Goal: Check status: Check status

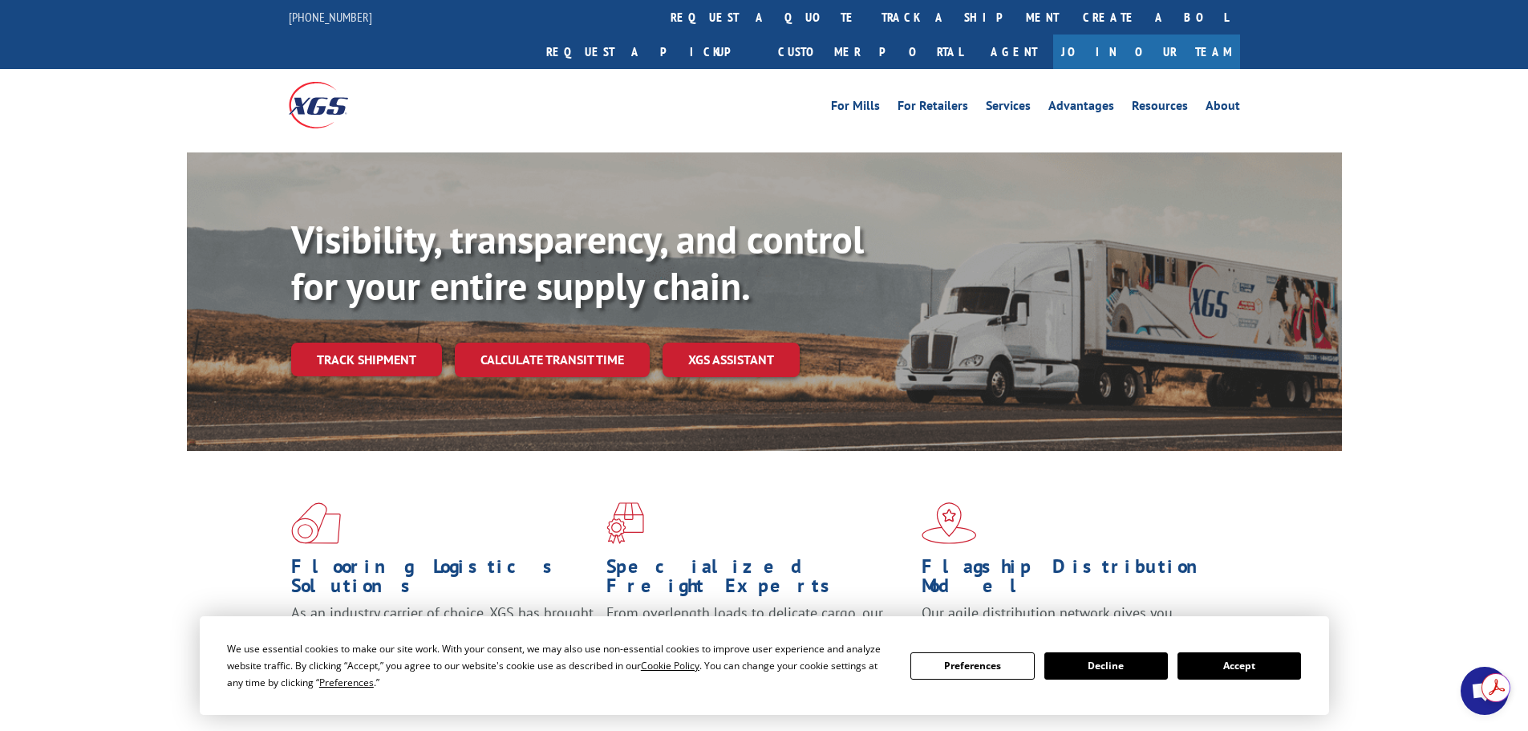
click at [1100, 665] on button "Decline" at bounding box center [1106, 665] width 124 height 27
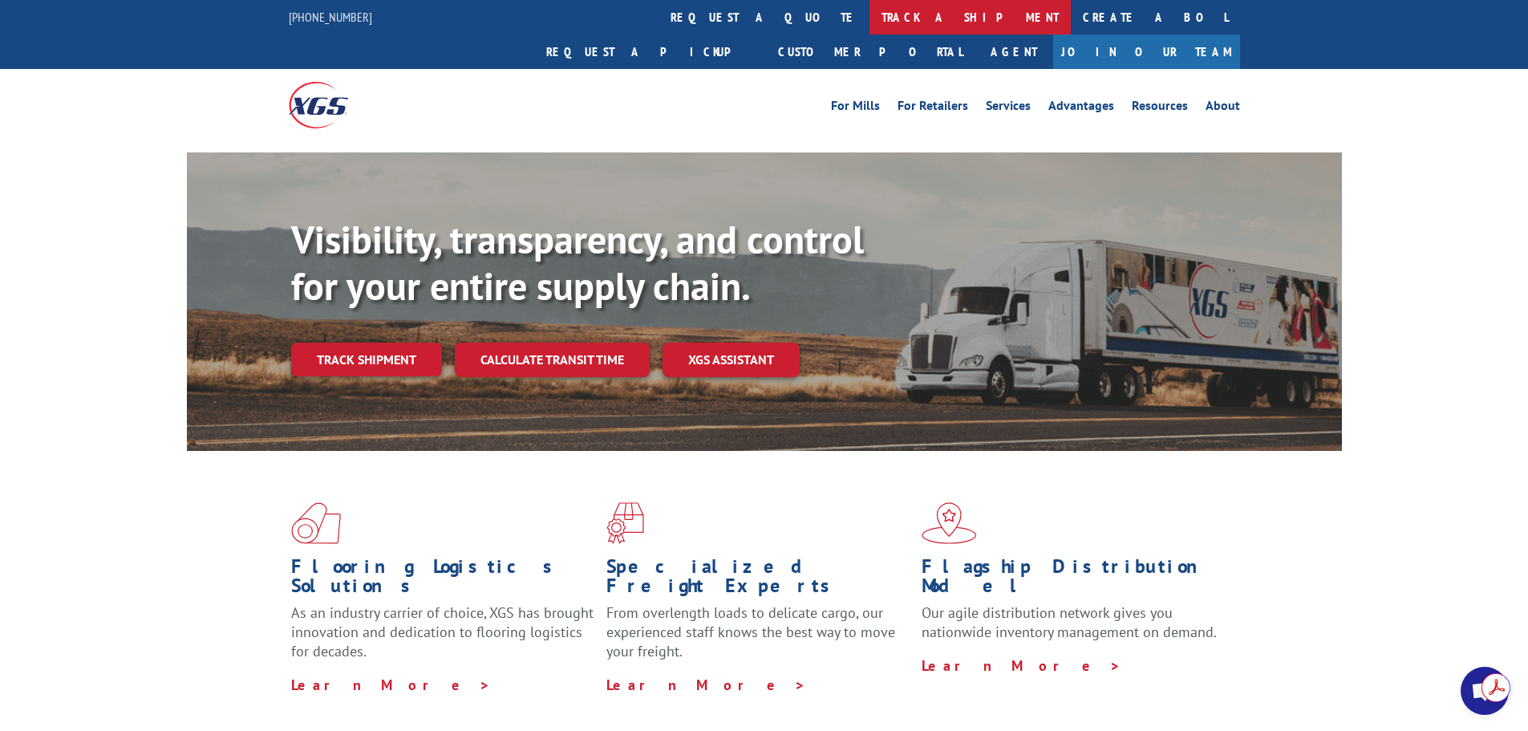
click at [869, 18] on link "track a shipment" at bounding box center [969, 17] width 201 height 34
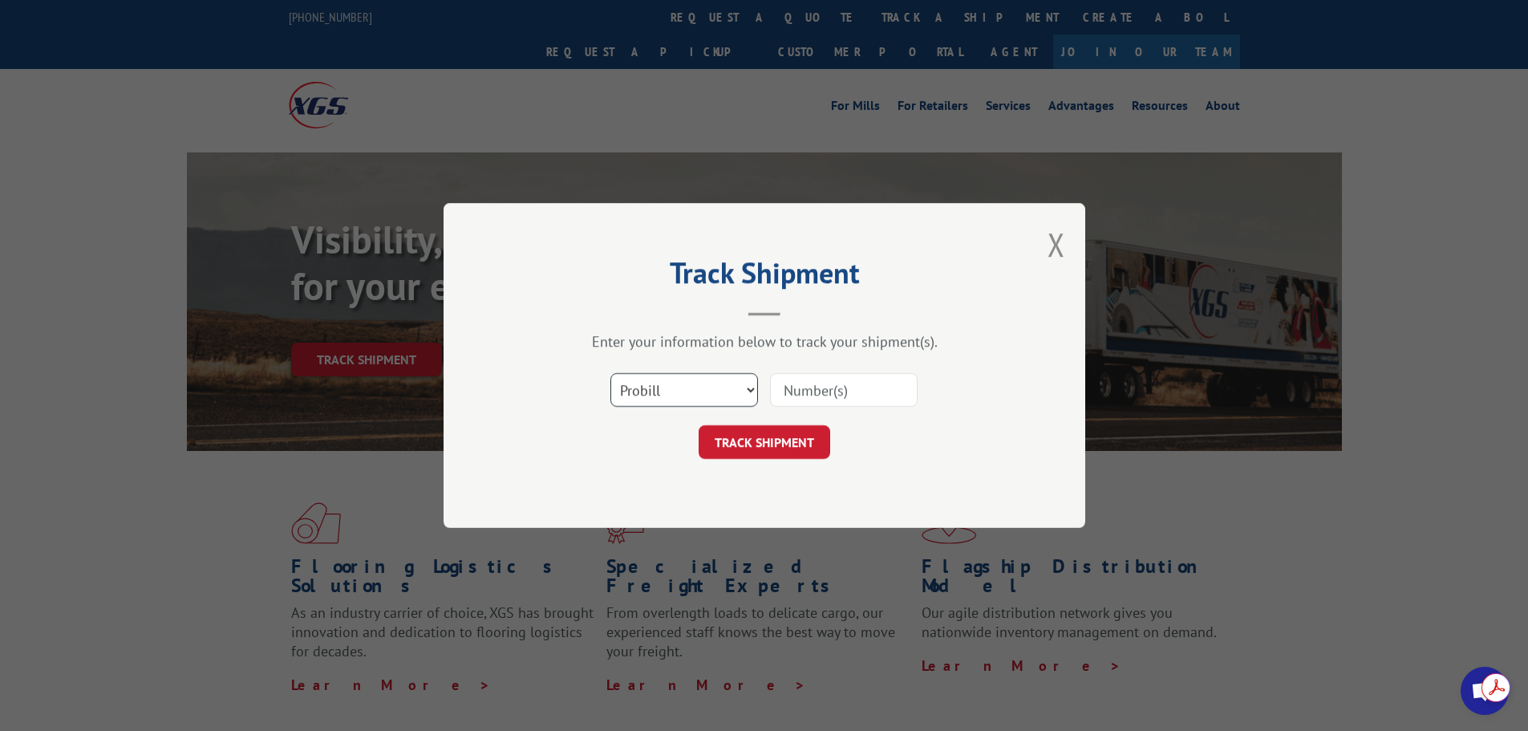
click at [739, 389] on select "Select category... Probill BOL PO" at bounding box center [684, 390] width 148 height 34
select select "bol"
click at [610, 373] on select "Select category... Probill BOL PO" at bounding box center [684, 390] width 148 height 34
click at [791, 396] on input at bounding box center [844, 390] width 148 height 34
paste input "60112057611"
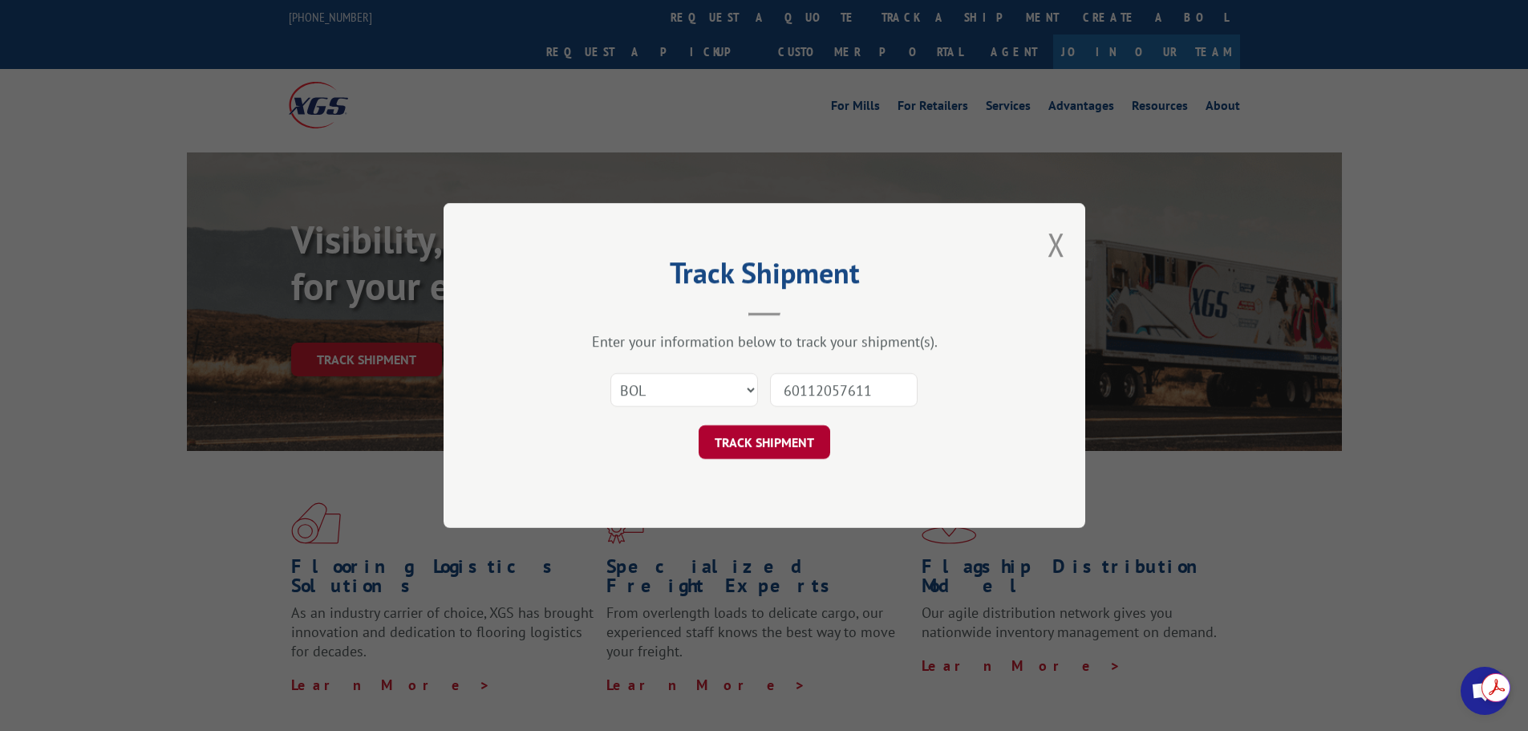
type input "60112057611"
click at [779, 436] on button "TRACK SHIPMENT" at bounding box center [765, 442] width 132 height 34
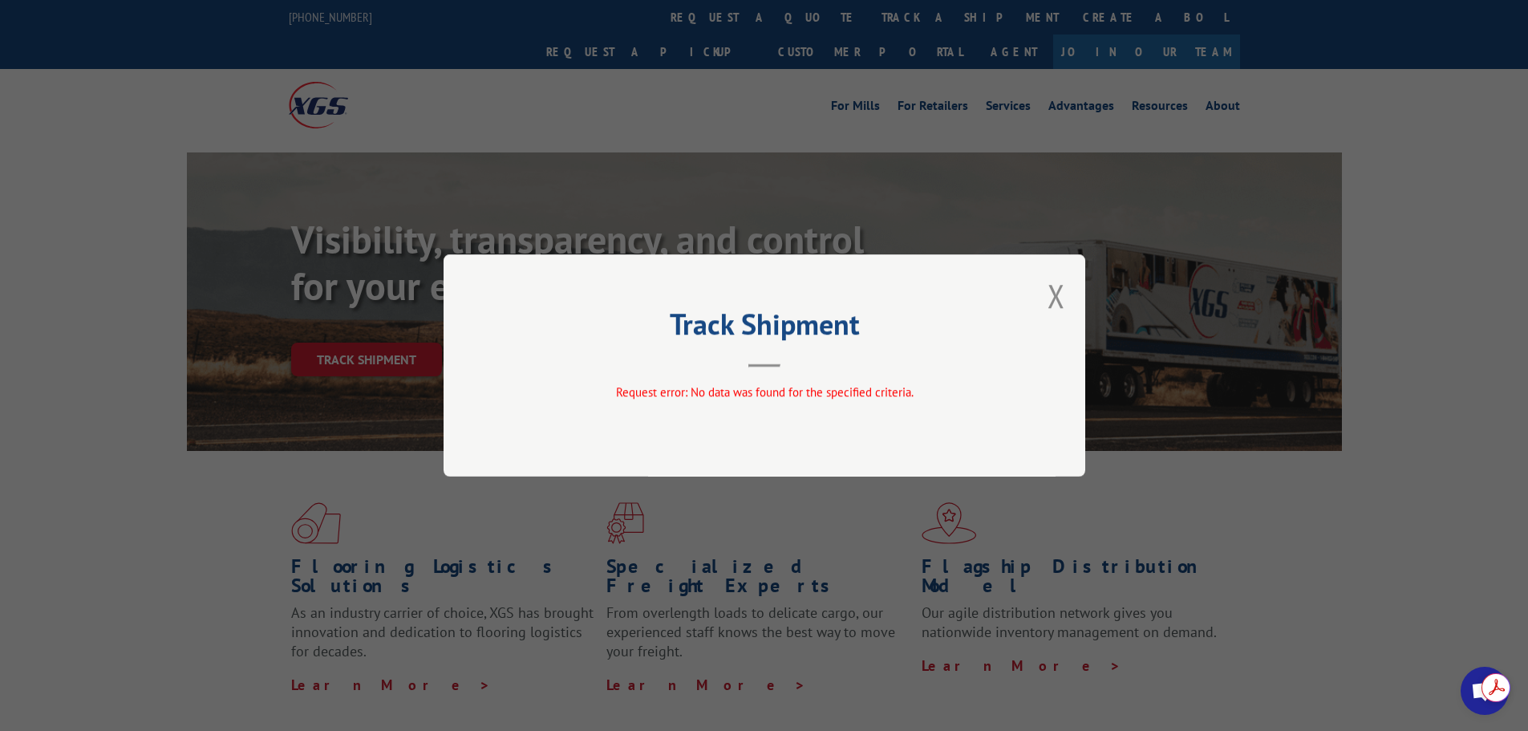
click at [1058, 290] on button "Close modal" at bounding box center [1056, 295] width 18 height 43
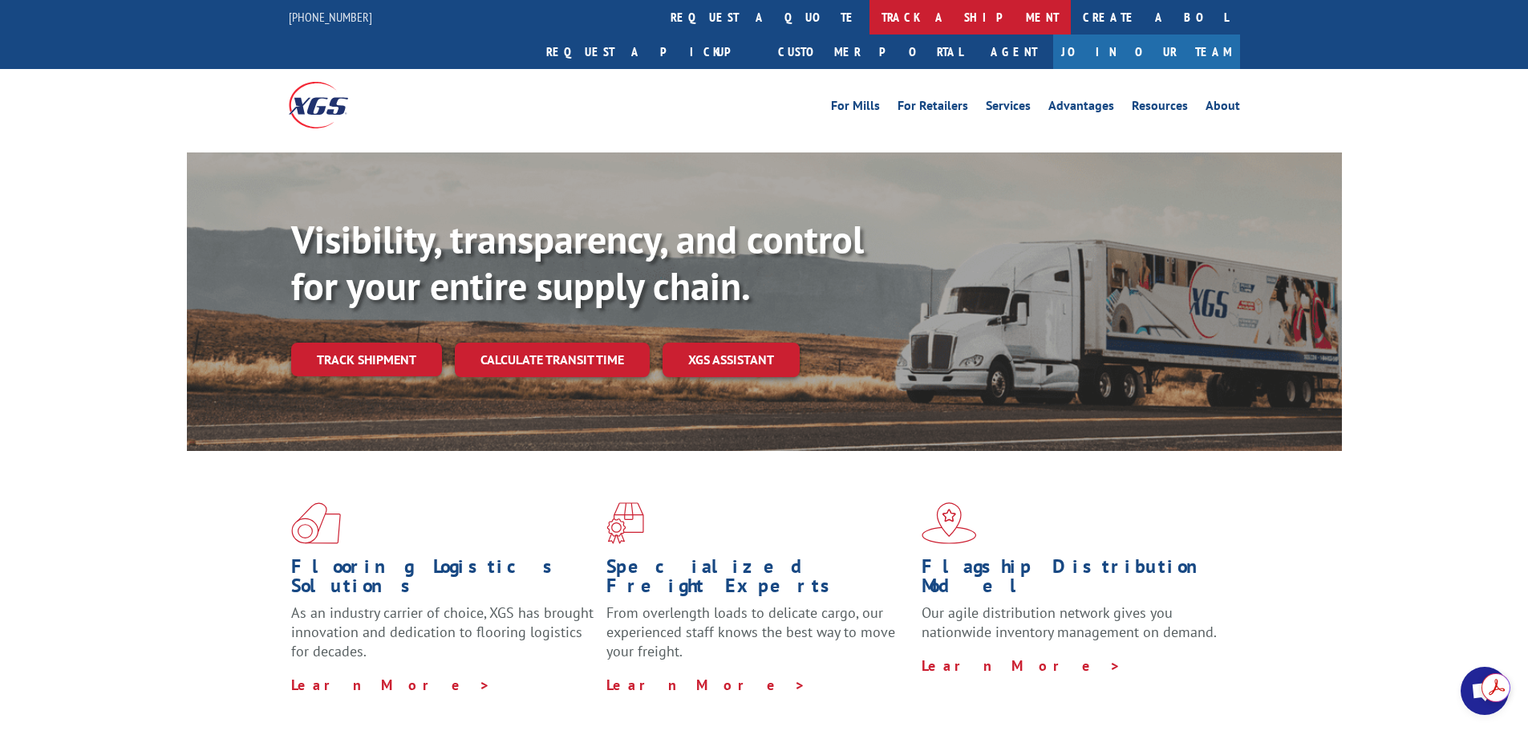
click at [869, 10] on link "track a shipment" at bounding box center [969, 17] width 201 height 34
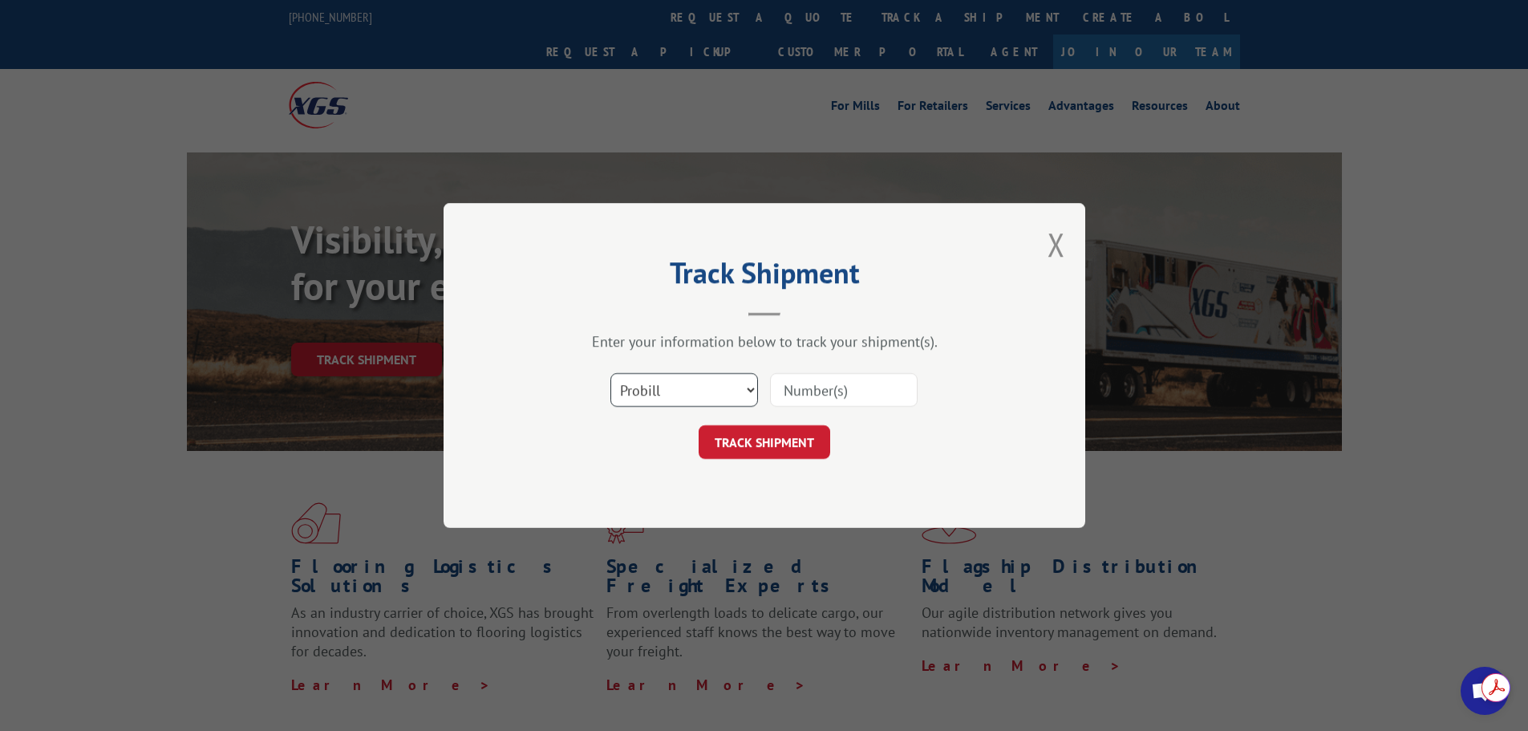
click at [711, 383] on select "Select category... Probill BOL PO" at bounding box center [684, 390] width 148 height 34
select select "po"
click at [610, 373] on select "Select category... Probill BOL PO" at bounding box center [684, 390] width 148 height 34
click at [800, 393] on input at bounding box center [844, 390] width 148 height 34
paste input "60112057611"
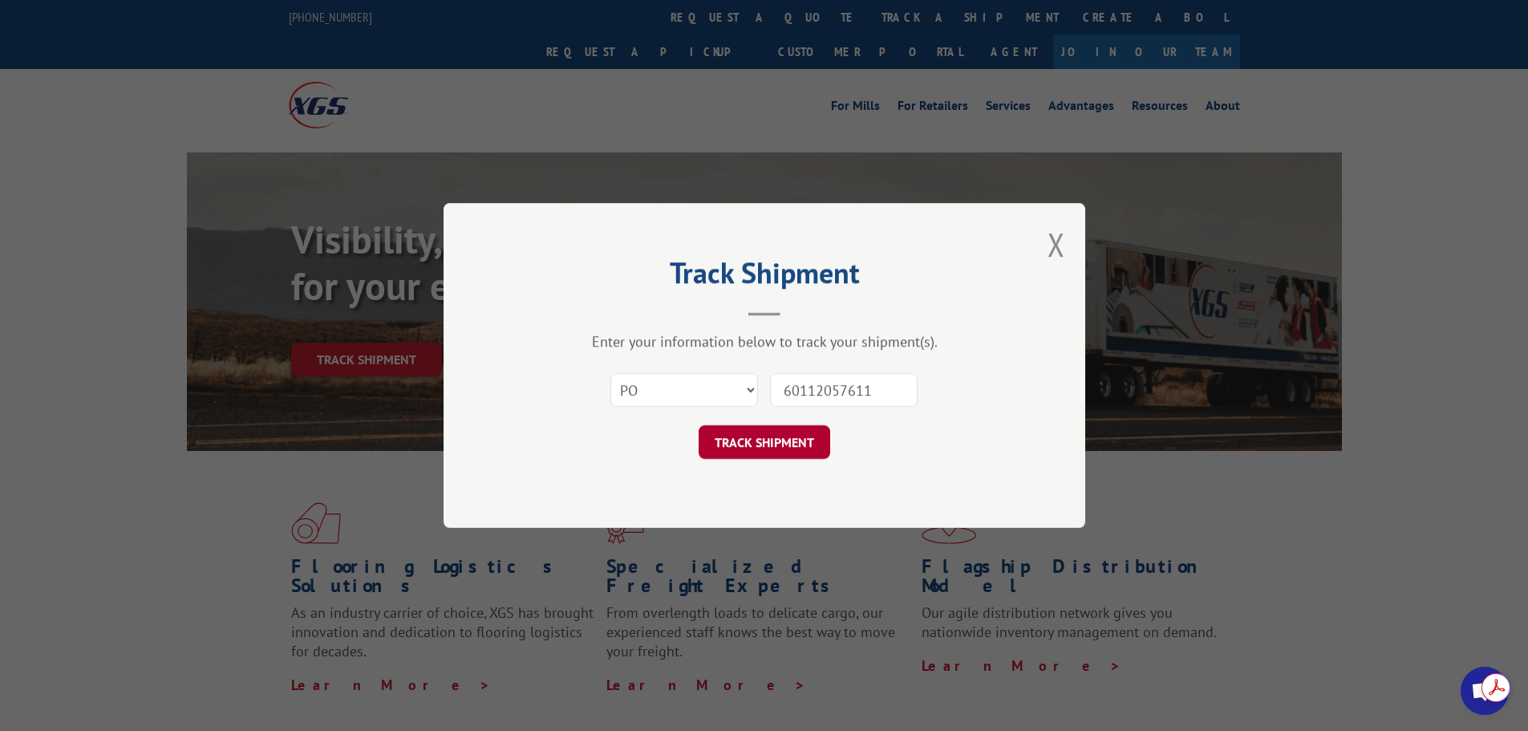
type input "60112057611"
click at [768, 439] on button "TRACK SHIPMENT" at bounding box center [765, 442] width 132 height 34
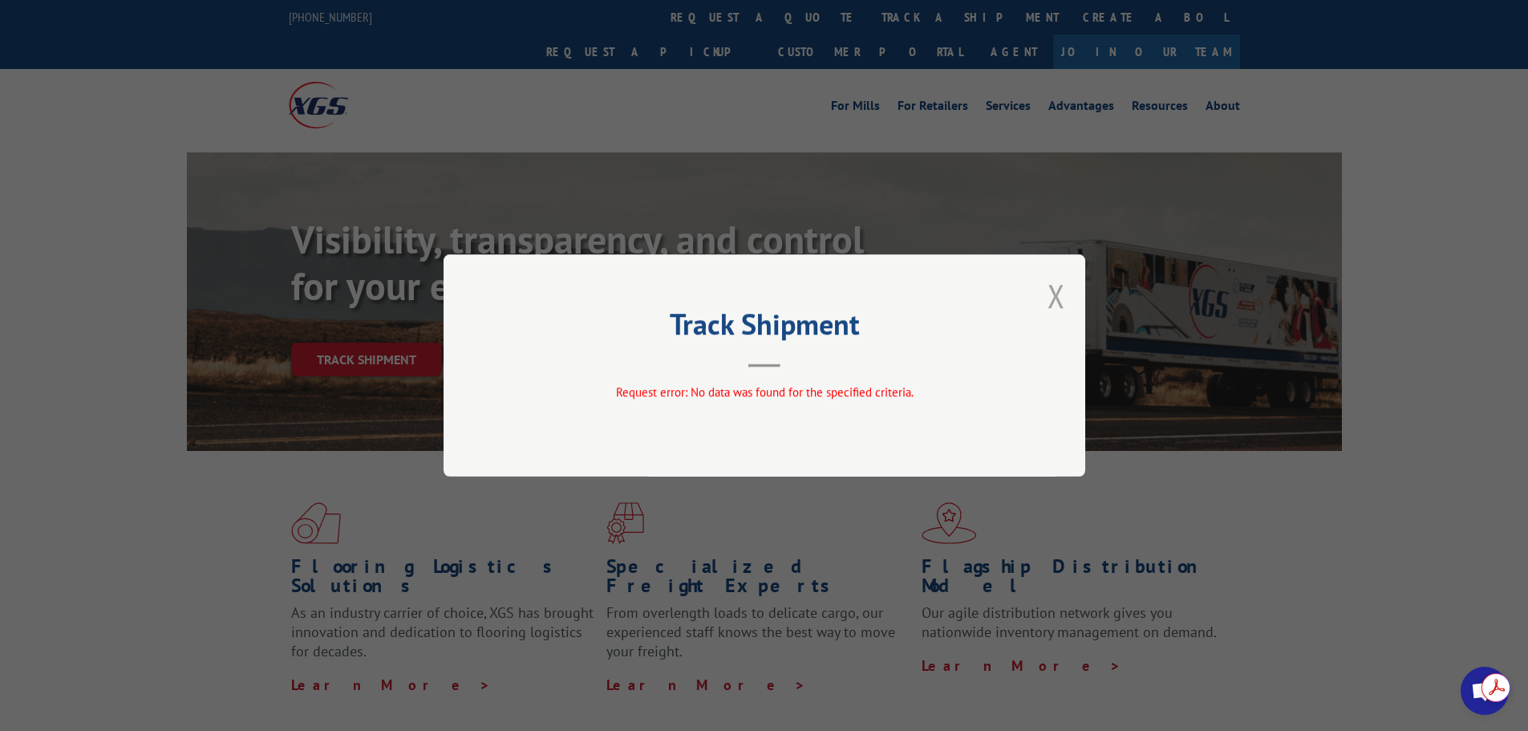
click at [1056, 297] on button "Close modal" at bounding box center [1056, 295] width 18 height 43
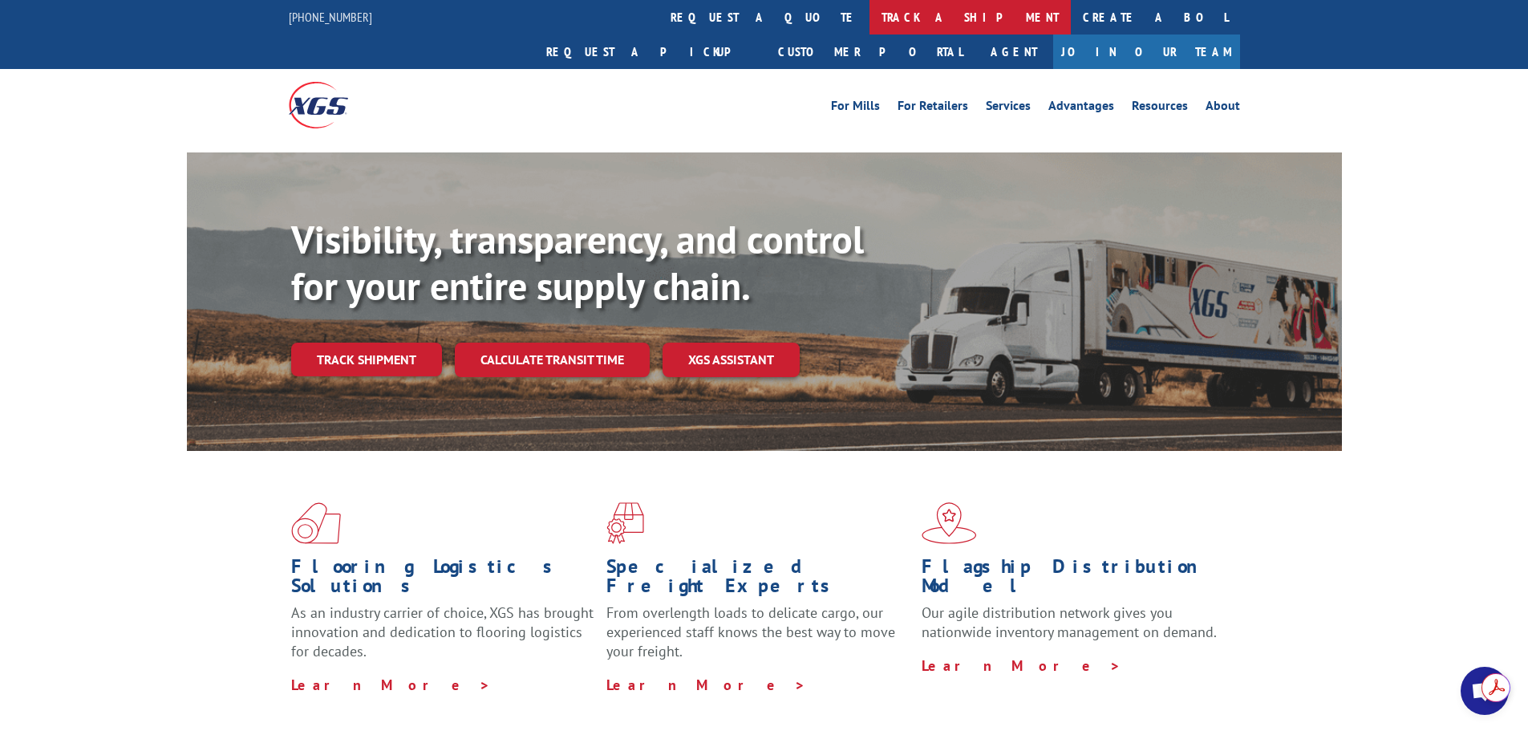
click at [869, 10] on link "track a shipment" at bounding box center [969, 17] width 201 height 34
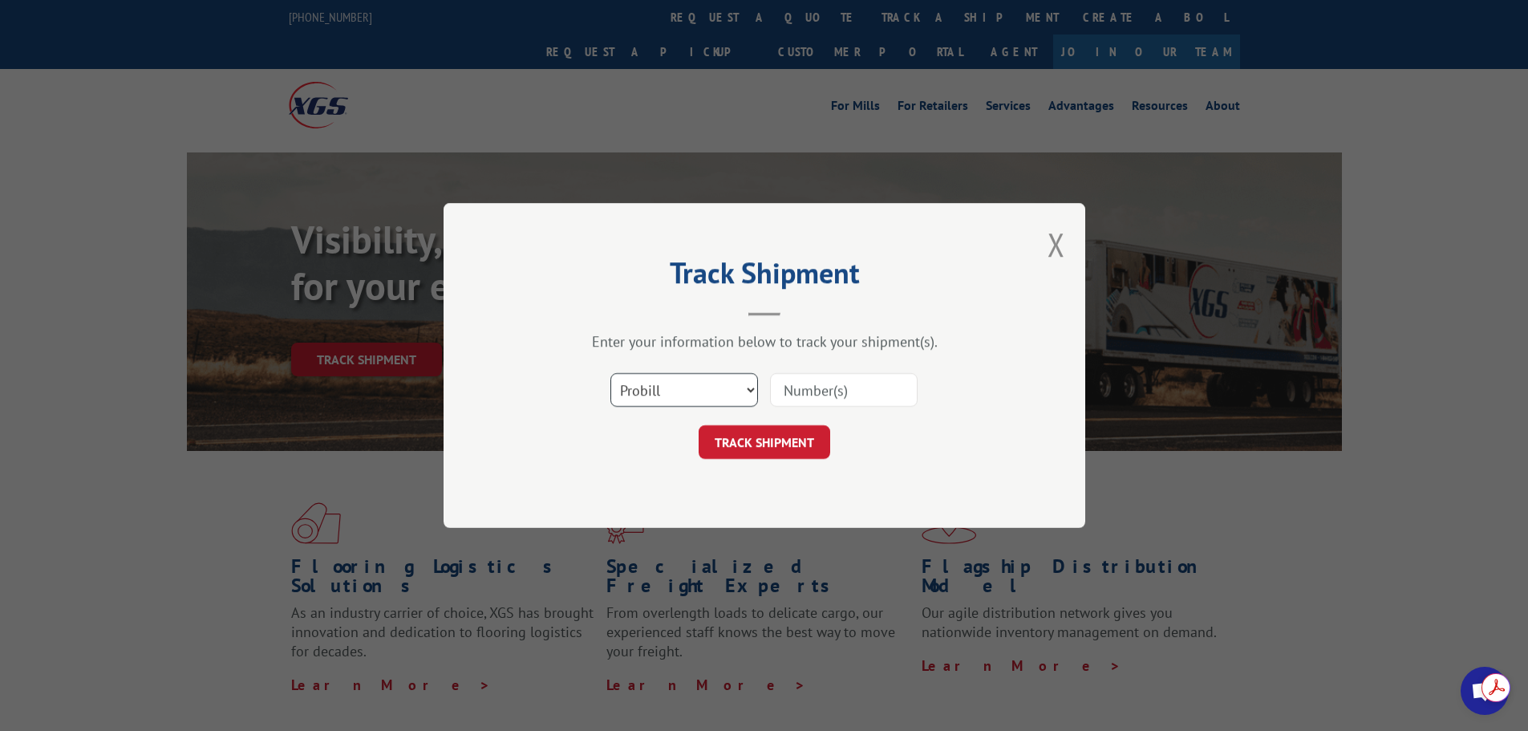
click at [707, 391] on select "Select category... Probill BOL PO" at bounding box center [684, 390] width 148 height 34
click at [815, 383] on input at bounding box center [844, 390] width 148 height 34
paste input "SH-021094"
type input "SH-021094"
click at [773, 452] on button "TRACK SHIPMENT" at bounding box center [765, 442] width 132 height 34
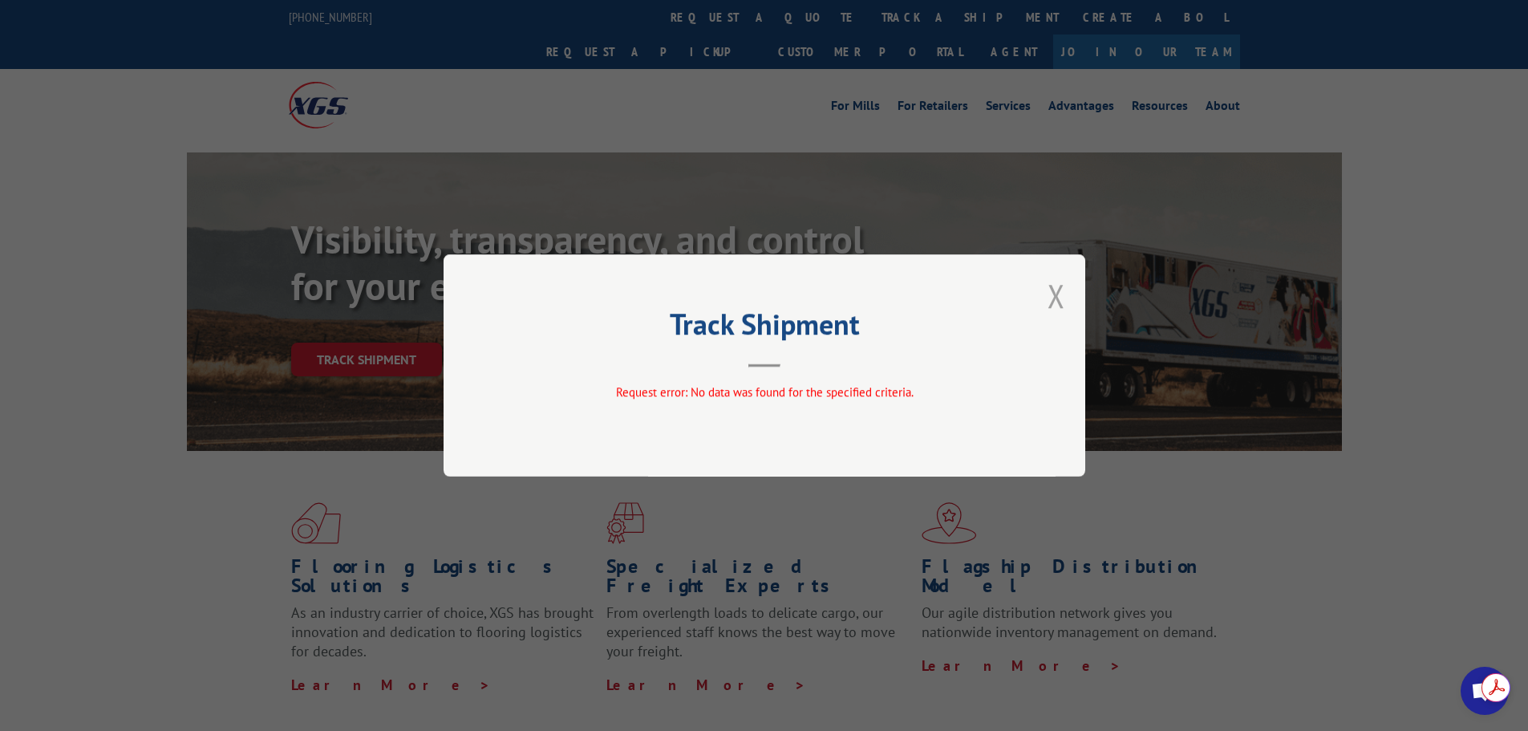
click at [1066, 306] on div "Track Shipment Request error: No data was found for the specified criteria." at bounding box center [765, 365] width 642 height 222
drag, startPoint x: 1051, startPoint y: 297, endPoint x: 822, endPoint y: 89, distance: 308.9
click at [1047, 297] on button "Close modal" at bounding box center [1056, 295] width 18 height 43
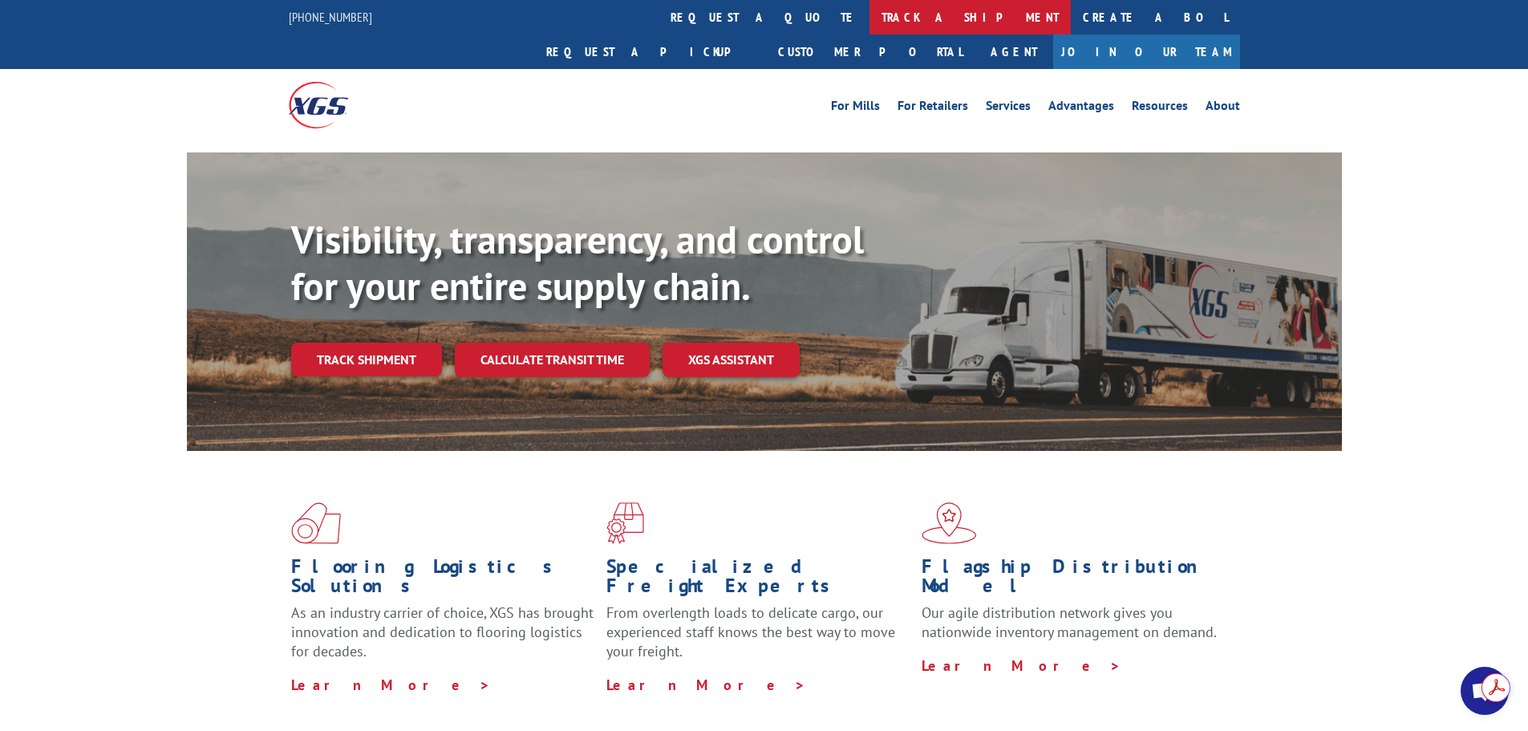
click at [869, 27] on link "track a shipment" at bounding box center [969, 17] width 201 height 34
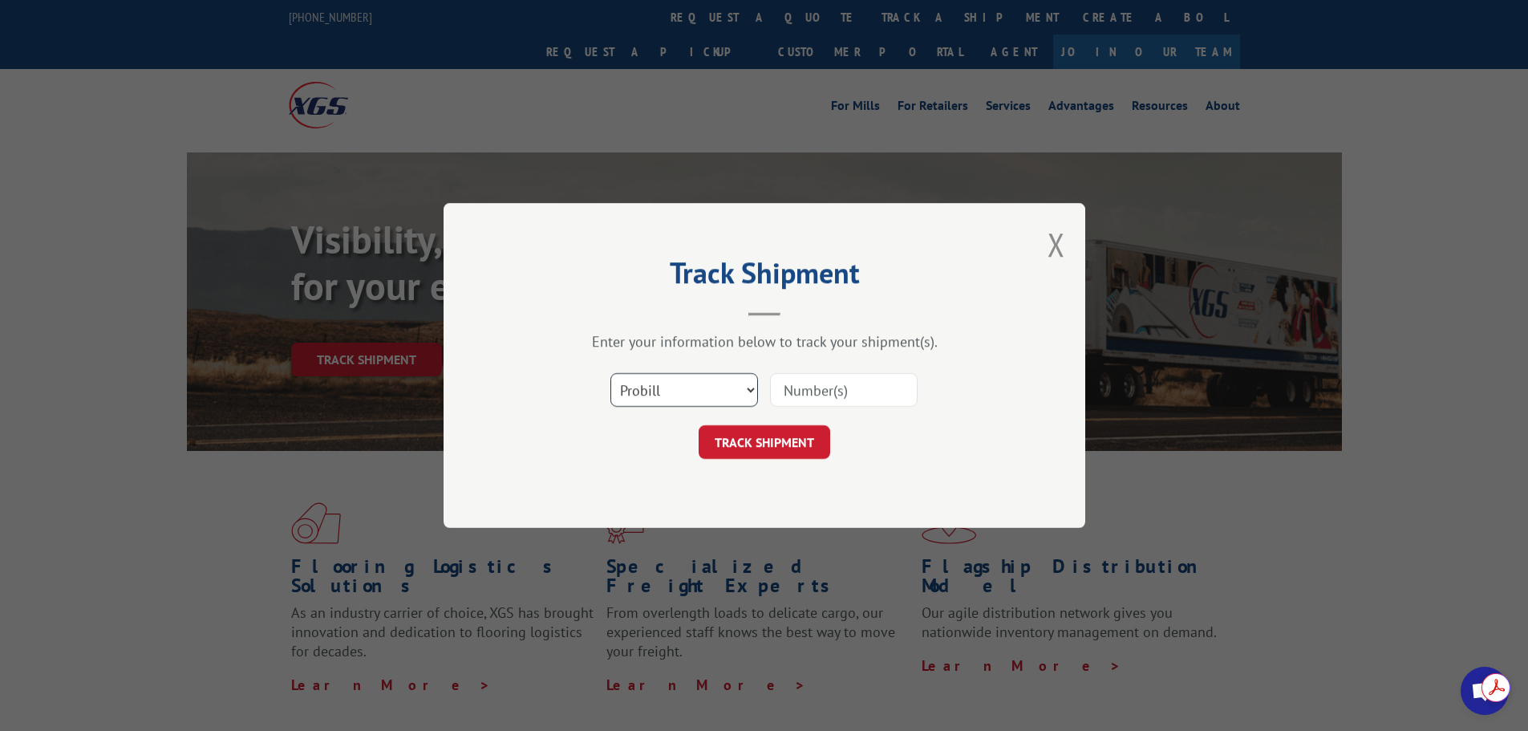
click at [693, 403] on select "Select category... Probill BOL PO" at bounding box center [684, 390] width 148 height 34
select select "bol"
click at [610, 373] on select "Select category... Probill BOL PO" at bounding box center [684, 390] width 148 height 34
click at [816, 375] on input at bounding box center [844, 390] width 148 height 34
paste input "SH-021094"
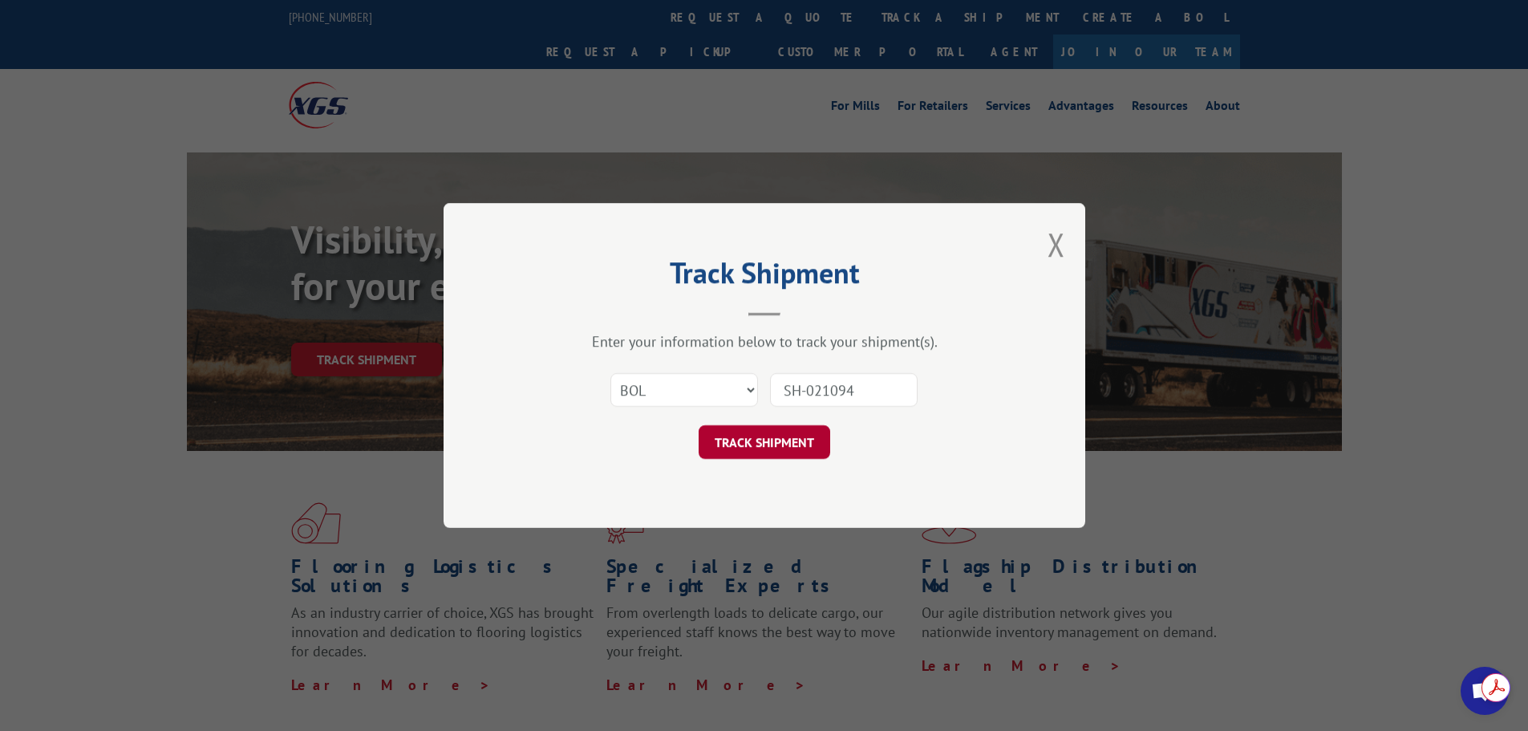
type input "SH-021094"
click at [780, 435] on button "TRACK SHIPMENT" at bounding box center [765, 442] width 132 height 34
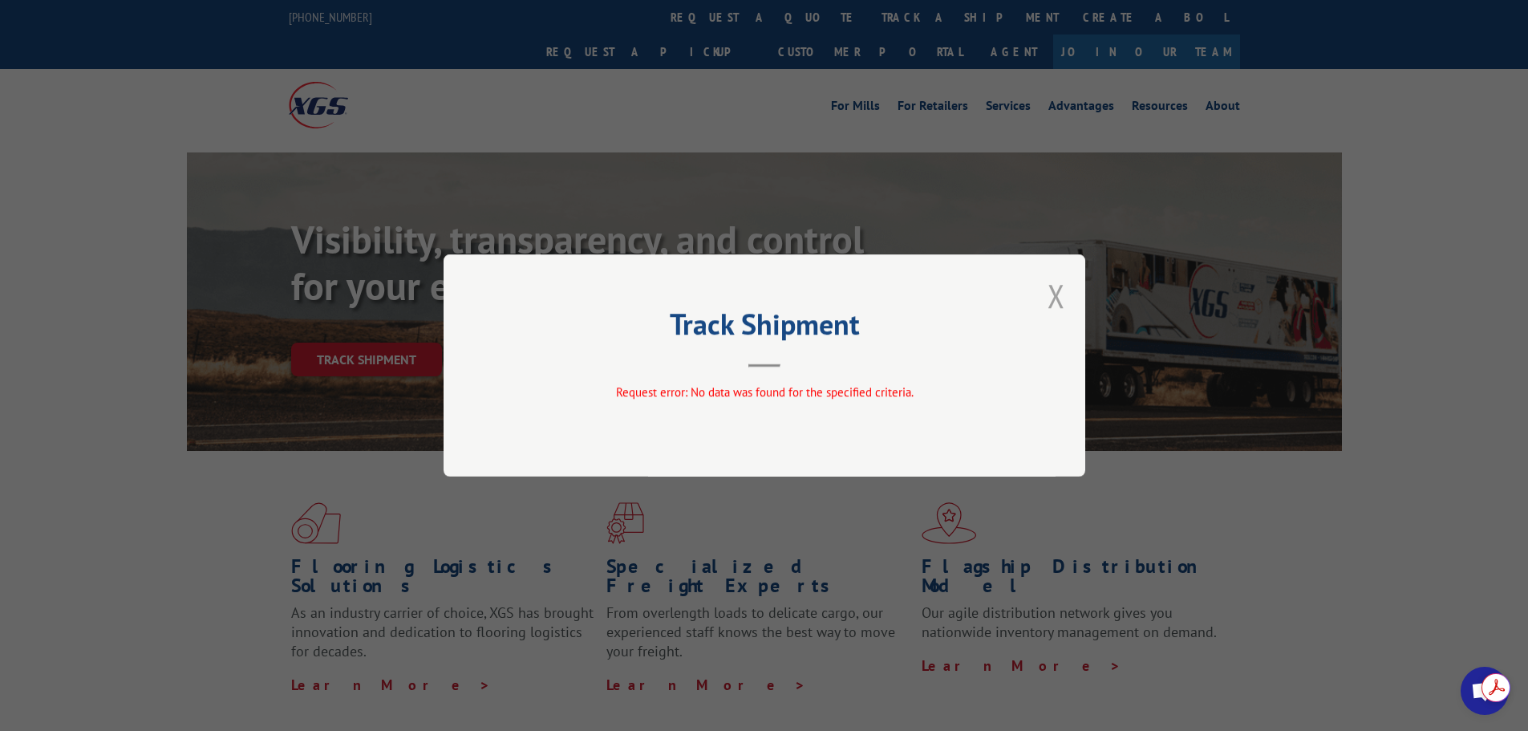
click at [1062, 301] on button "Close modal" at bounding box center [1056, 295] width 18 height 43
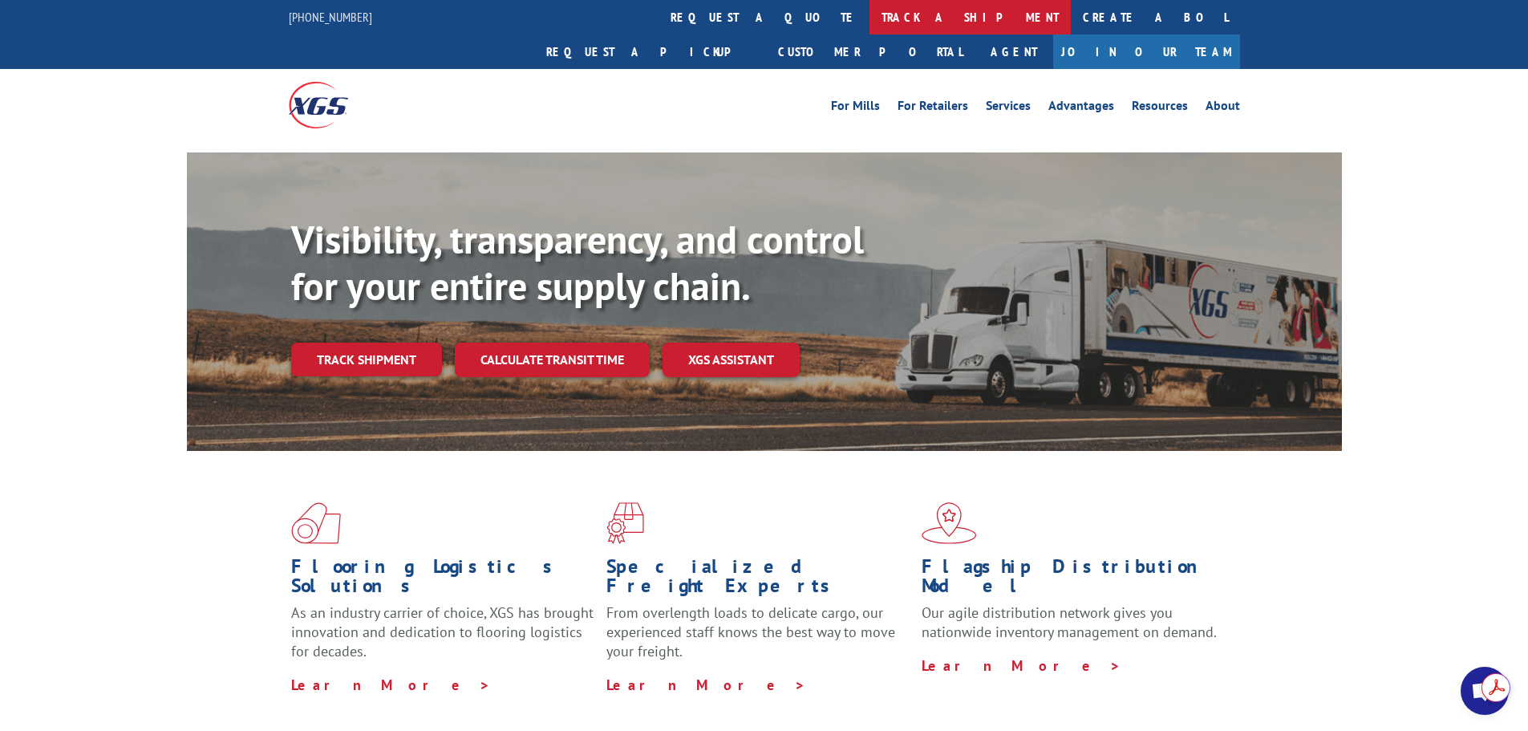
click at [869, 20] on link "track a shipment" at bounding box center [969, 17] width 201 height 34
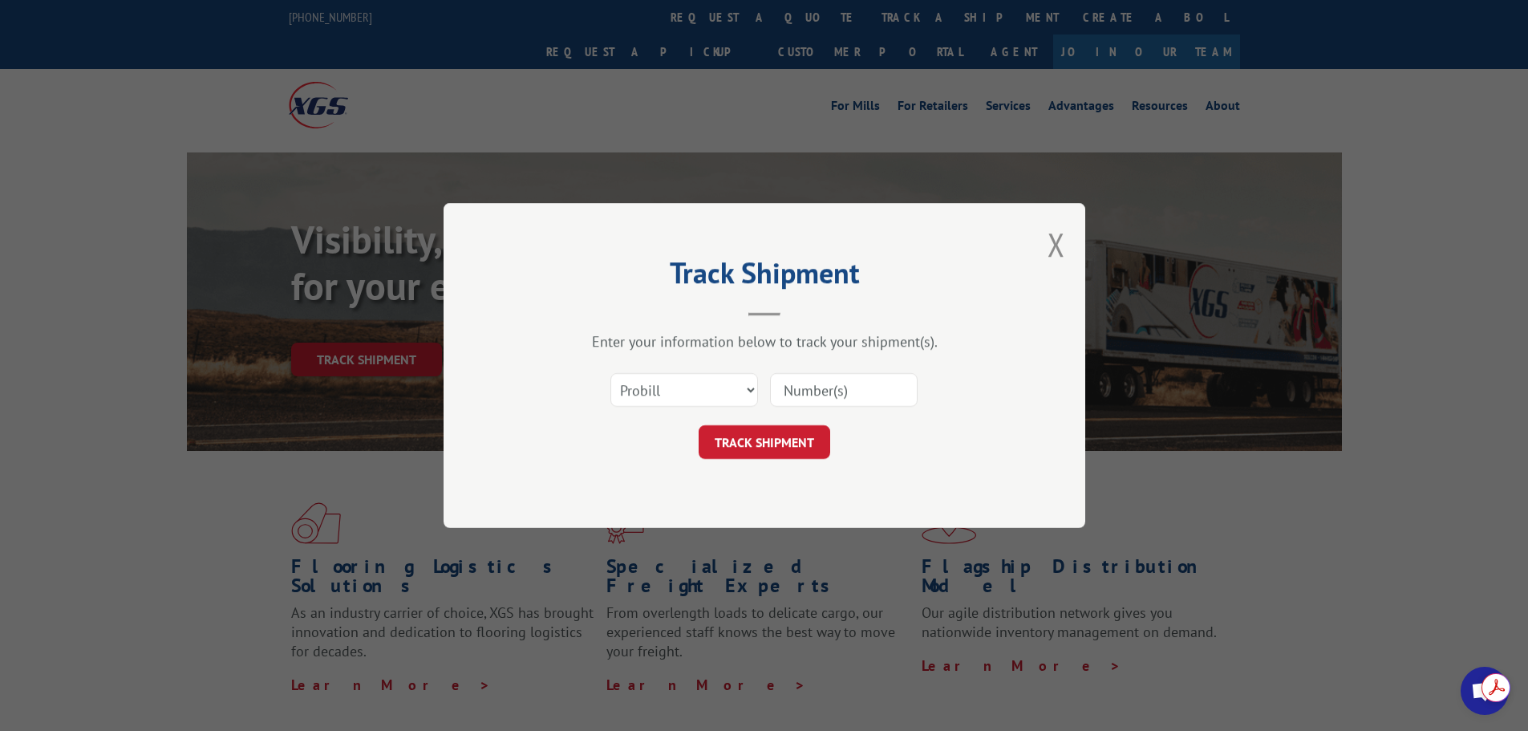
click at [699, 408] on div "Select category... Probill BOL PO" at bounding box center [684, 389] width 146 height 37
click at [688, 392] on select "Select category... Probill BOL PO" at bounding box center [684, 390] width 148 height 34
select select "po"
click at [610, 373] on select "Select category... Probill BOL PO" at bounding box center [684, 390] width 148 height 34
click at [839, 387] on input at bounding box center [844, 390] width 148 height 34
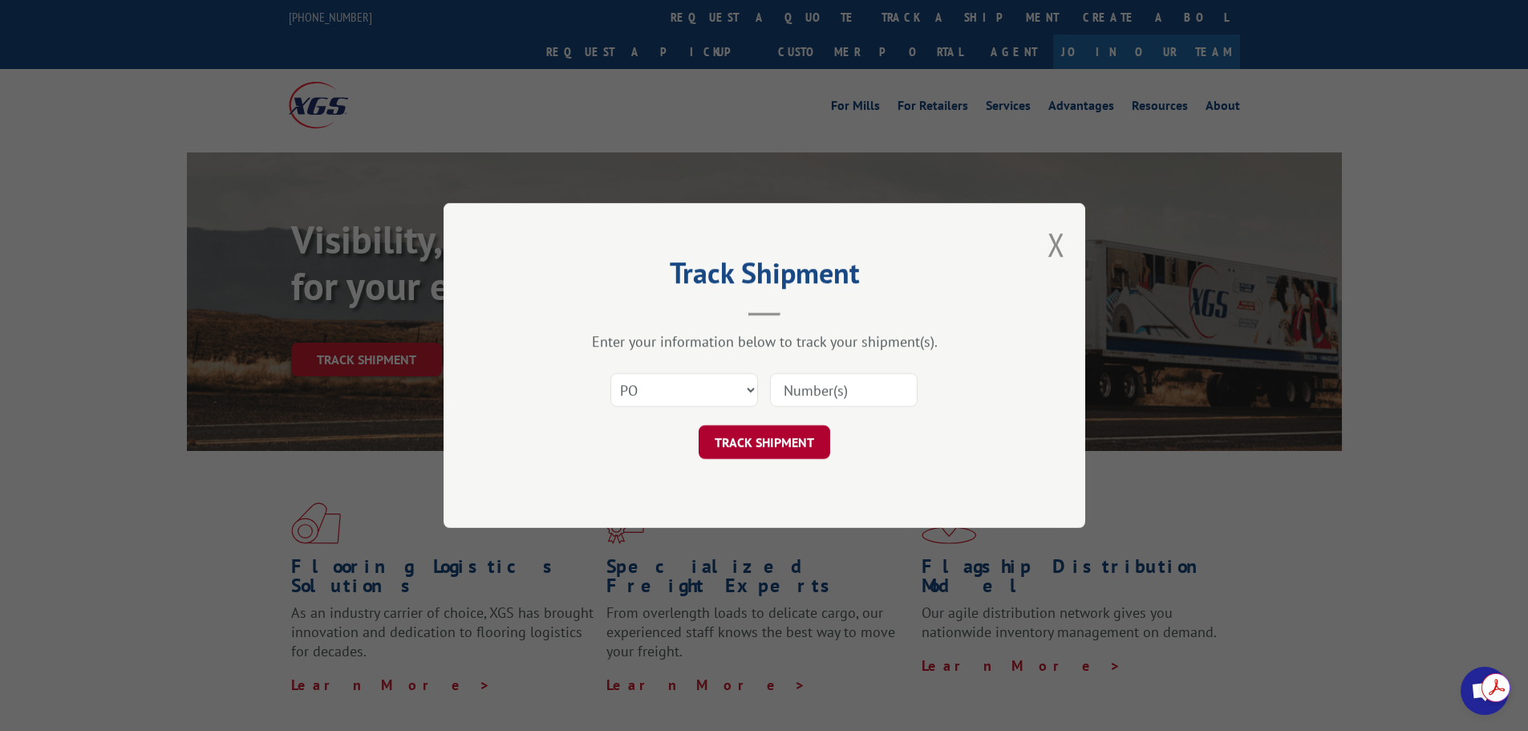
paste input "SH-021094"
type input "SH-021094"
click at [796, 447] on button "TRACK SHIPMENT" at bounding box center [765, 442] width 132 height 34
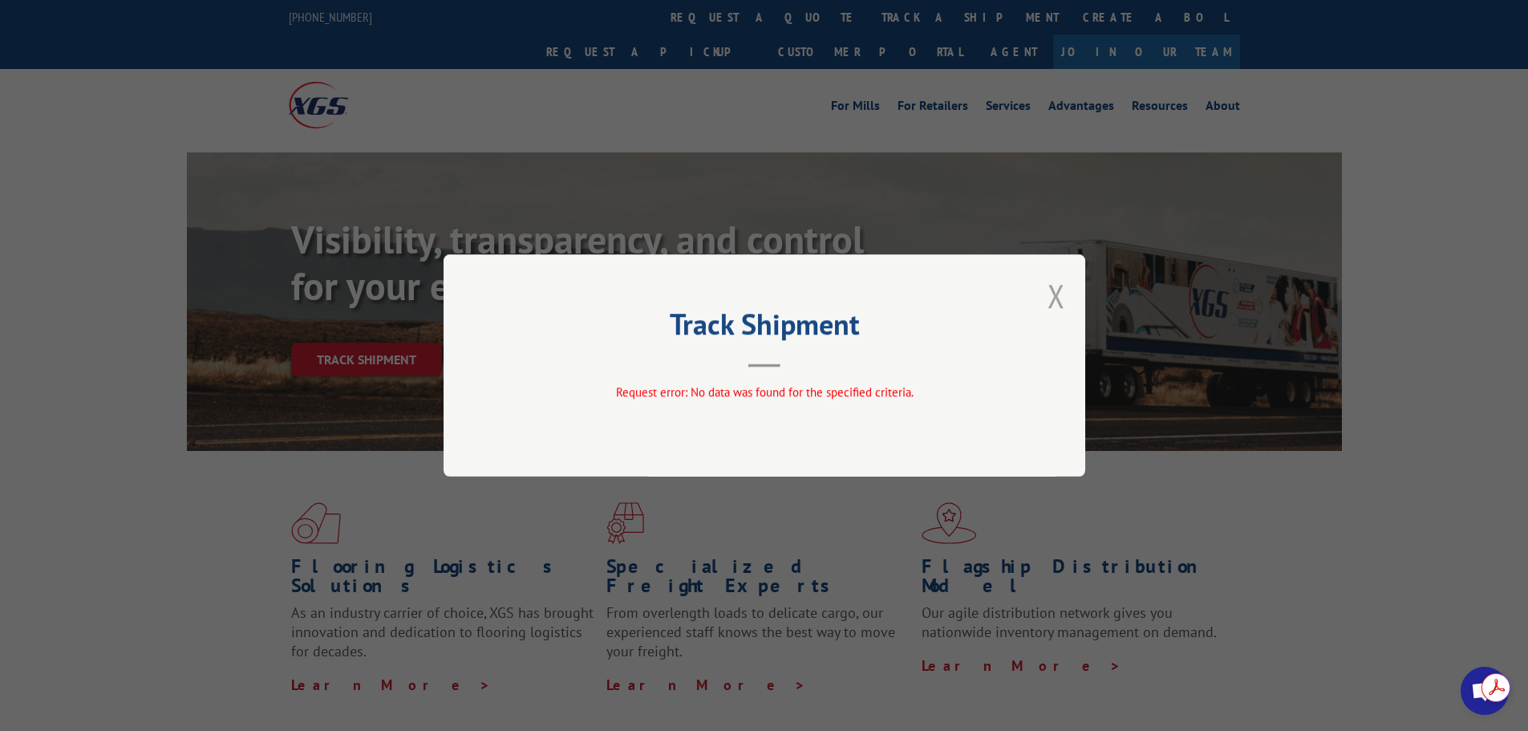
click at [1054, 294] on button "Close modal" at bounding box center [1056, 295] width 18 height 43
